Goal: Information Seeking & Learning: Learn about a topic

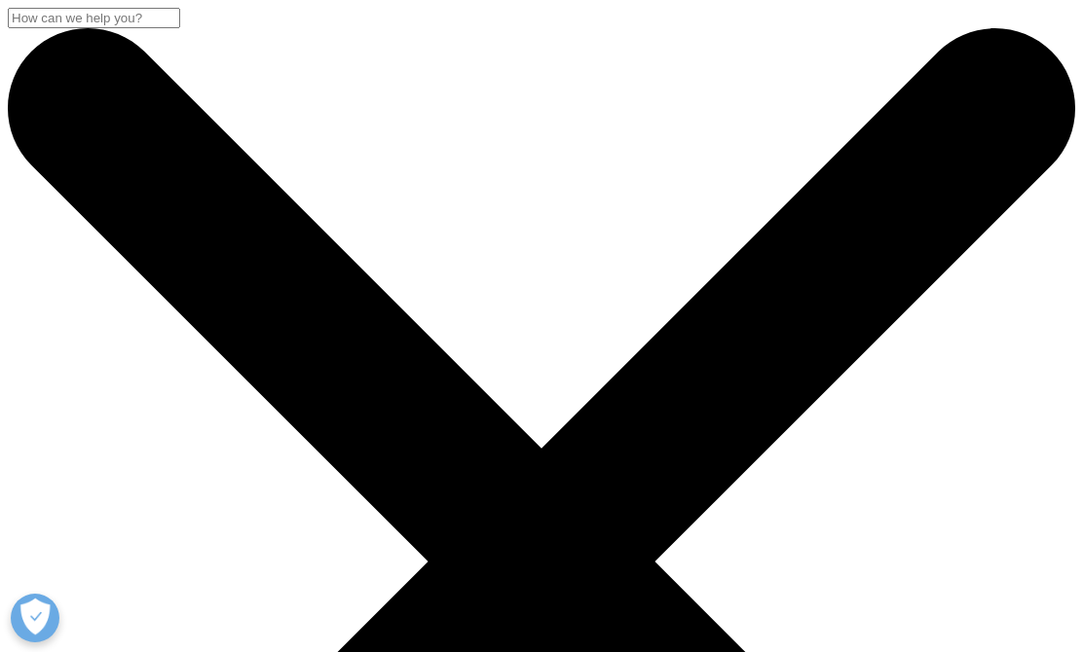
scroll to position [576, 1024]
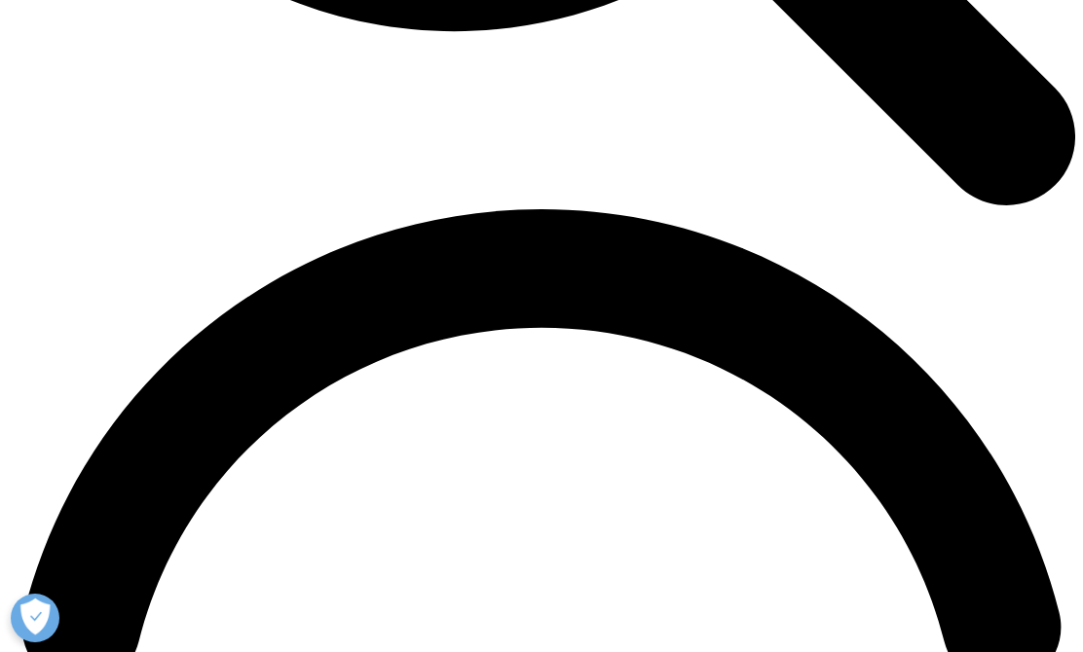
scroll to position [1960, 0]
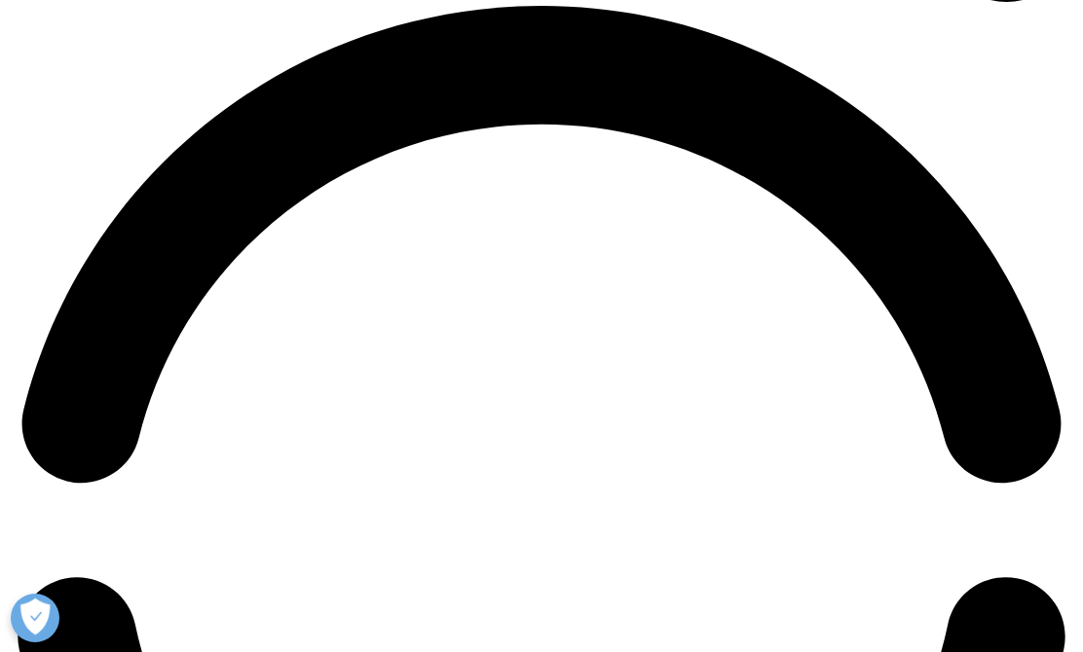
scroll to position [2179, 0]
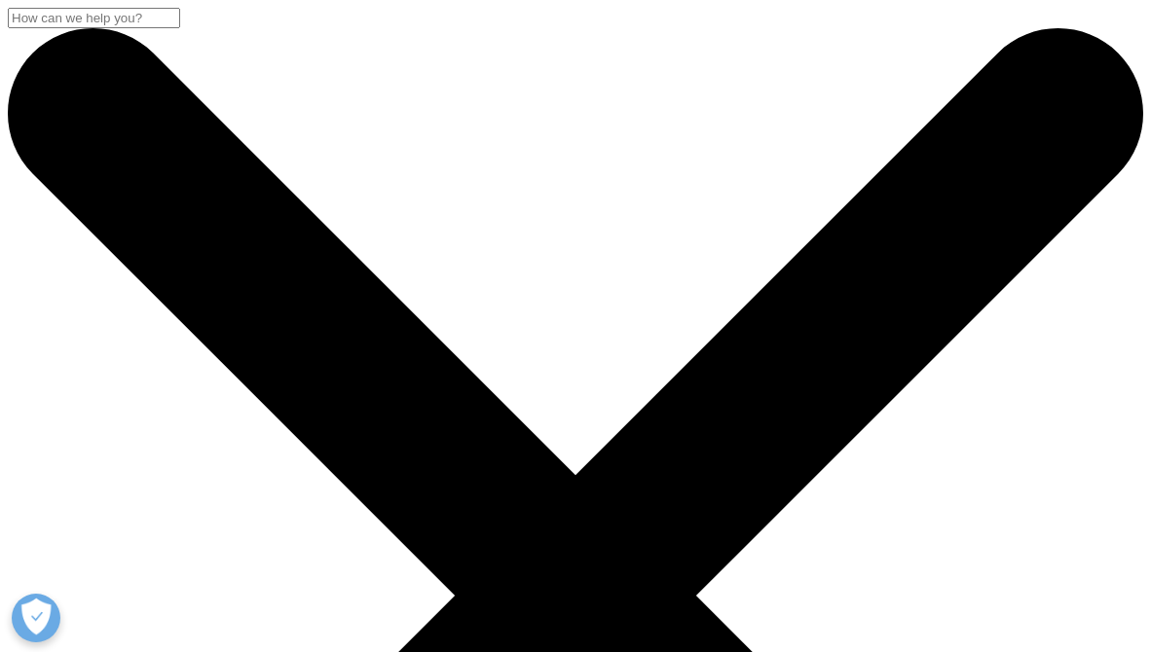
scroll to position [1172, 1093]
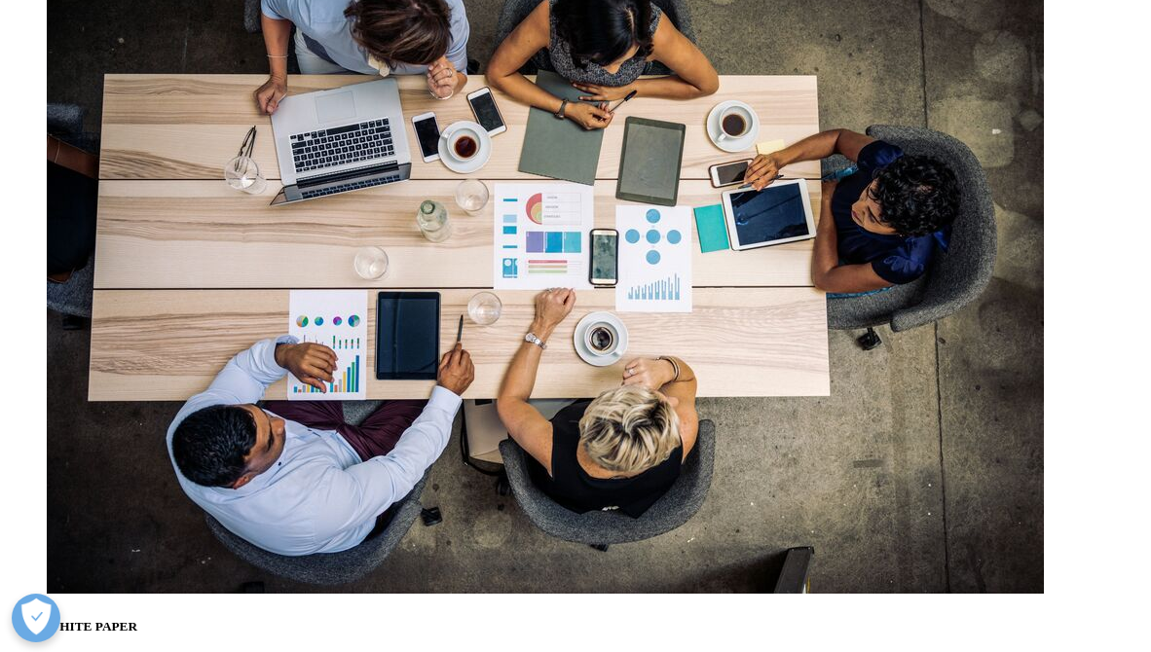
scroll to position [7003, 0]
